Goal: Task Accomplishment & Management: Complete application form

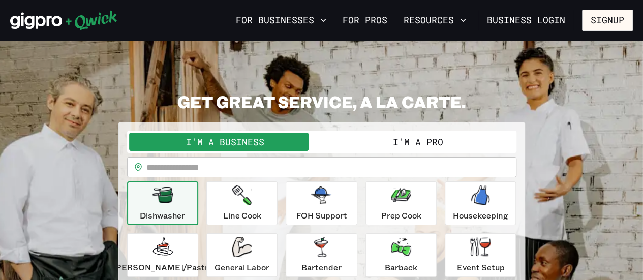
click at [394, 138] on button "I'm a Pro" at bounding box center [418, 142] width 193 height 18
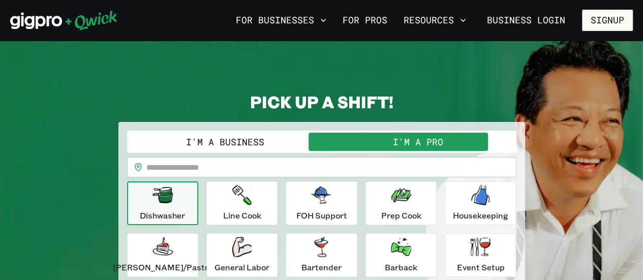
click at [197, 168] on input "text" at bounding box center [331, 167] width 370 height 20
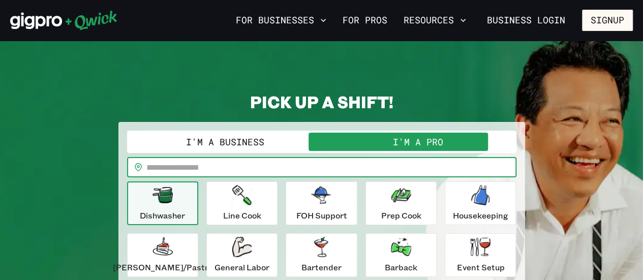
type input "*****"
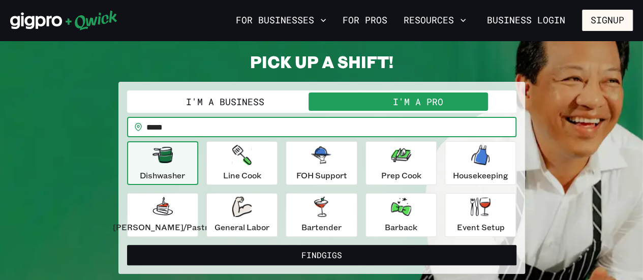
scroll to position [41, 0]
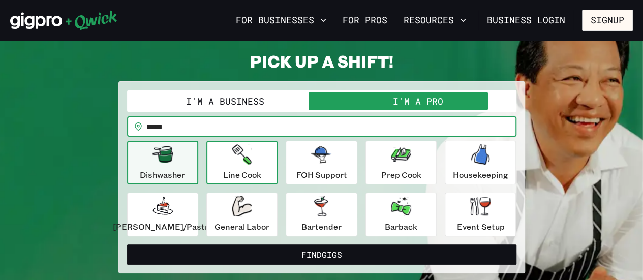
click at [266, 153] on button "Line Cook" at bounding box center [241, 163] width 71 height 44
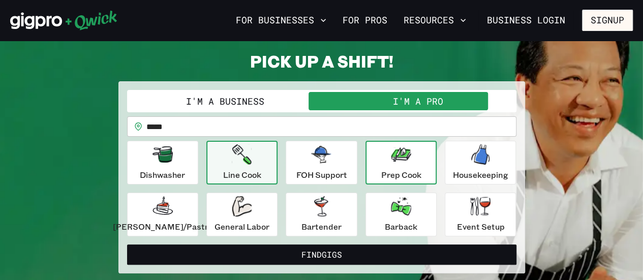
click at [373, 170] on button "Prep Cook" at bounding box center [401, 163] width 71 height 44
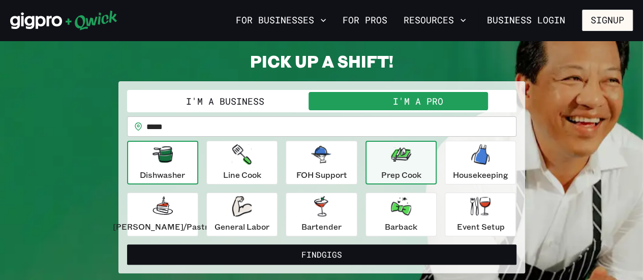
click at [185, 176] on p "Dishwasher" at bounding box center [162, 175] width 45 height 12
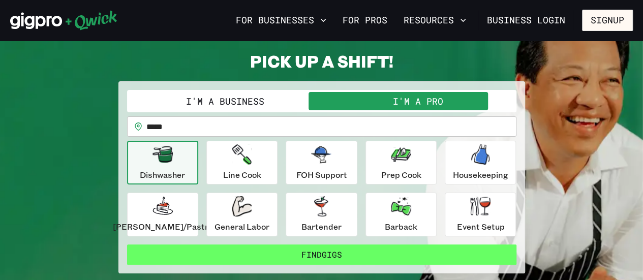
click at [212, 258] on button "Find Gigs" at bounding box center [321, 255] width 389 height 20
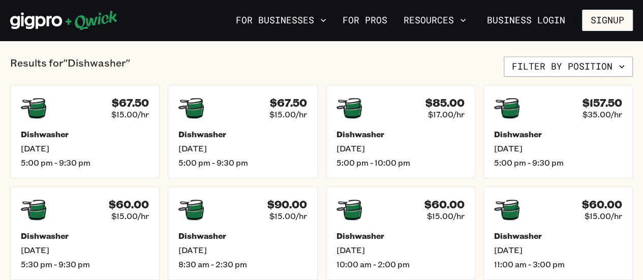
scroll to position [242, 0]
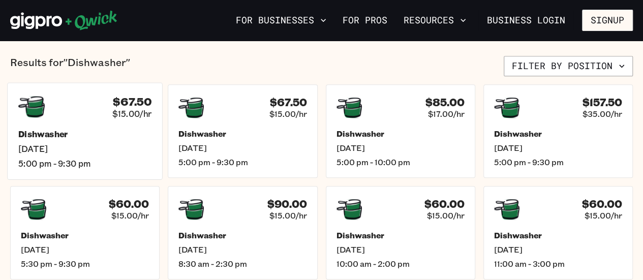
click at [134, 114] on span "$15.00/hr" at bounding box center [131, 113] width 39 height 11
